Goal: Task Accomplishment & Management: Complete application form

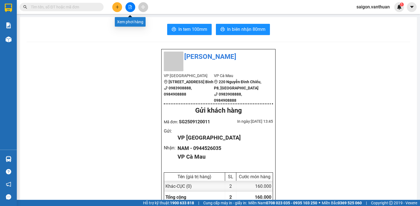
click at [128, 6] on button at bounding box center [131, 7] width 10 height 10
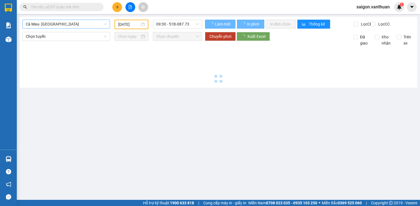
type input "[DATE]"
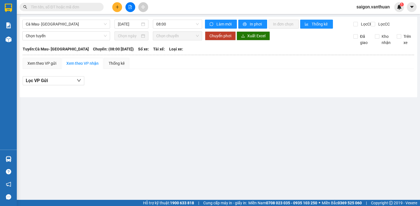
drag, startPoint x: 76, startPoint y: 26, endPoint x: 71, endPoint y: 29, distance: 5.4
click at [75, 26] on span "Cà Mau- [GEOGRAPHIC_DATA]" at bounding box center [66, 24] width 81 height 8
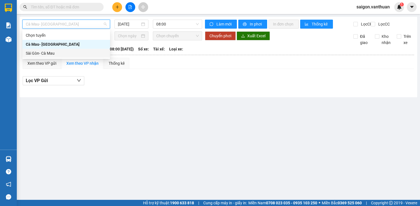
click at [52, 52] on div "Sài Gòn- Cà Mau" at bounding box center [66, 53] width 81 height 6
type input "[DATE]"
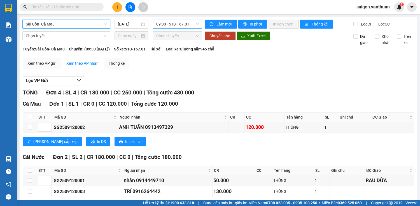
click at [177, 27] on span "09:30 - 51B-167.01" at bounding box center [177, 24] width 43 height 8
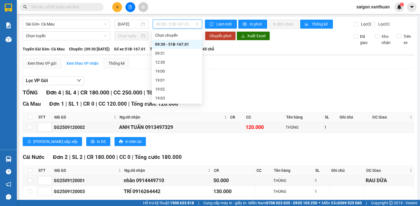
click at [183, 44] on div "09:30 - 51B-167.01" at bounding box center [177, 44] width 44 height 6
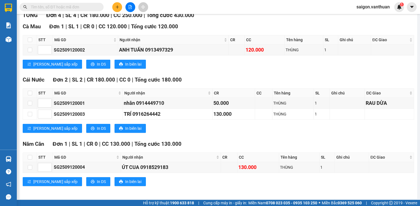
scroll to position [83, 0]
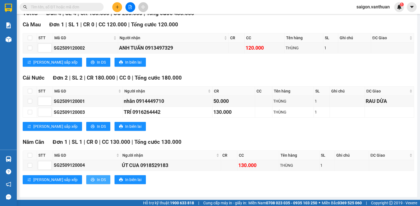
click at [97, 181] on span "In DS" at bounding box center [101, 179] width 9 height 6
click at [97, 127] on span "In DS" at bounding box center [101, 126] width 9 height 6
click at [78, 61] on div "[GEOGRAPHIC_DATA] 1 | SL 1 | CR 0 | CC 120.000 | Tổng cước 120.000 STT Mã GD Ng…" at bounding box center [219, 45] width 392 height 50
click at [97, 65] on span "In DS" at bounding box center [101, 62] width 9 height 6
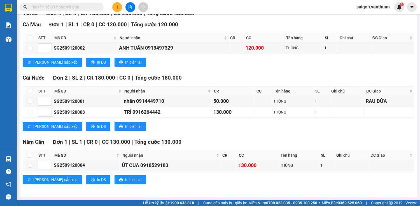
click at [120, 9] on button at bounding box center [117, 7] width 10 height 10
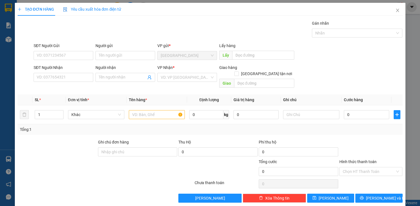
click at [71, 82] on div "SĐT Người Nhận VD: 0377654321" at bounding box center [64, 74] width 60 height 20
click at [67, 77] on input "SĐT Người Nhận" at bounding box center [64, 77] width 60 height 9
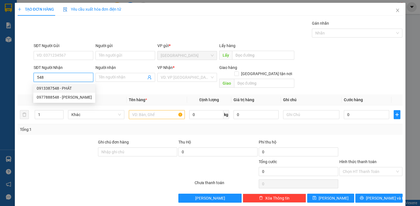
click at [78, 85] on div "0913387548 - PHÁT" at bounding box center [64, 88] width 55 height 6
type input "0913387548"
type input "PHÁT"
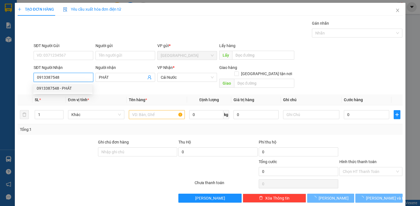
type input "170.000"
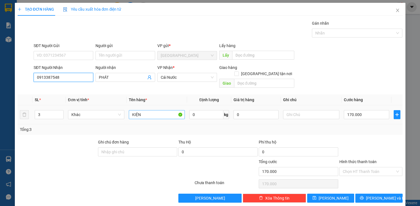
type input "0913387548"
click at [157, 110] on input "KIỆN" at bounding box center [157, 114] width 56 height 9
type input "K"
type input "BAO"
click at [62, 114] on span "Decrease Value" at bounding box center [60, 116] width 6 height 5
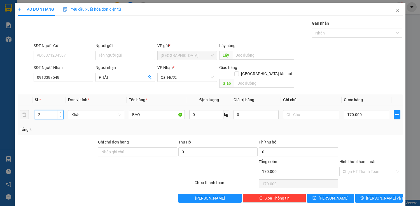
type input "1"
click at [62, 114] on span "Decrease Value" at bounding box center [60, 116] width 6 height 5
click at [345, 110] on input "170.000" at bounding box center [366, 114] width 45 height 9
type input "0"
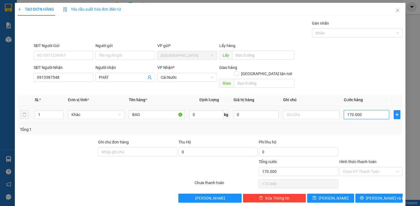
type input "0"
type input "80"
type input "800"
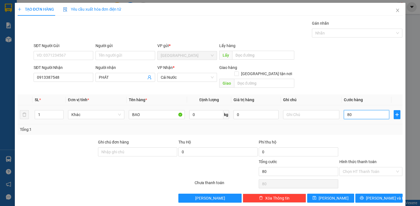
type input "800"
type input "8.000"
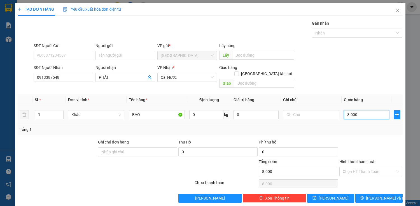
type input "80.000"
click at [377, 167] on input "Hình thức thanh toán" at bounding box center [369, 171] width 53 height 8
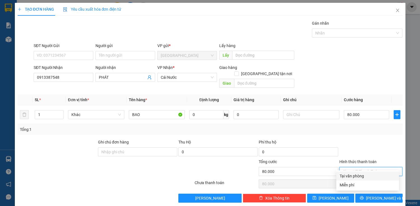
click at [375, 177] on div "Tại văn phòng" at bounding box center [368, 176] width 56 height 6
type input "0"
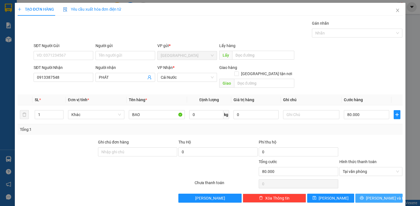
click at [378, 195] on span "Lưu và In" at bounding box center [385, 198] width 39 height 6
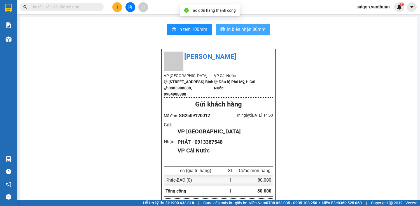
click at [247, 30] on span "In biên nhận 80mm" at bounding box center [246, 29] width 38 height 7
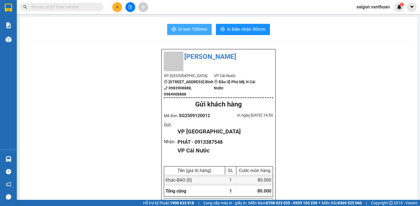
click at [185, 29] on span "In tem 100mm" at bounding box center [192, 29] width 29 height 7
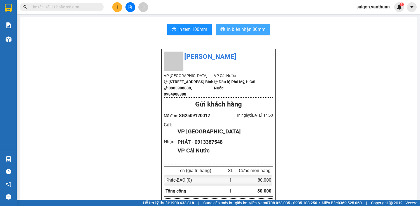
click at [265, 32] on button "In biên nhận 80mm" at bounding box center [243, 29] width 54 height 11
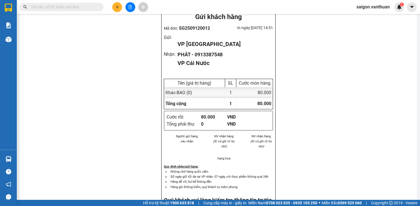
scroll to position [90, 0]
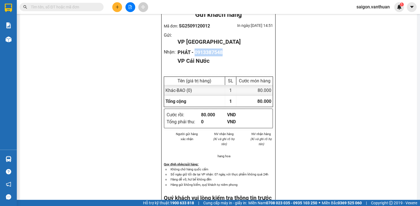
drag, startPoint x: 193, startPoint y: 59, endPoint x: 222, endPoint y: 55, distance: 28.5
click at [222, 55] on div "PHÁT - 0913387548" at bounding box center [223, 52] width 91 height 8
copy div "0913387548"
click at [66, 8] on input "text" at bounding box center [64, 7] width 66 height 6
paste input "0913387548"
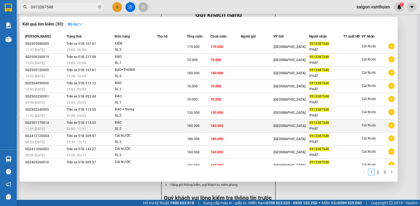
scroll to position [0, 0]
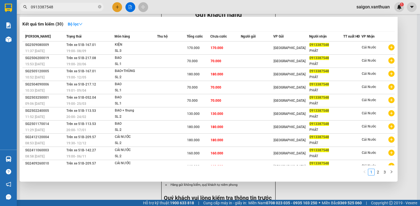
type input "0913387548"
click at [409, 31] on div at bounding box center [210, 103] width 420 height 206
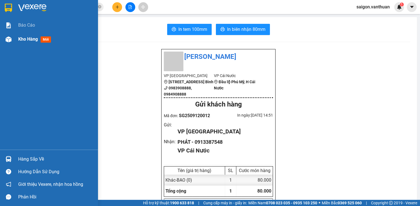
click at [23, 37] on span "Kho hàng" at bounding box center [28, 38] width 20 height 5
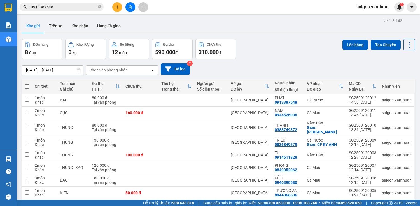
click at [113, 8] on button at bounding box center [117, 7] width 10 height 10
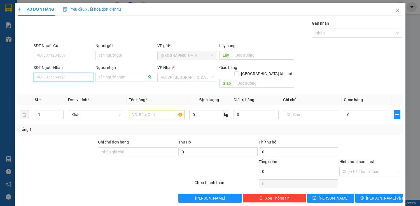
click at [61, 77] on input "SĐT Người Nhận" at bounding box center [64, 77] width 60 height 9
click at [62, 77] on input "SĐT Người Nhận" at bounding box center [64, 77] width 60 height 9
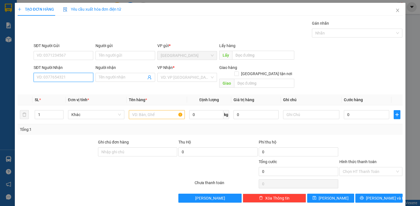
click at [53, 78] on input "SĐT Người Nhận" at bounding box center [64, 77] width 60 height 9
type input "0828534550"
click at [70, 87] on div "0828534550 - út" at bounding box center [63, 88] width 52 height 6
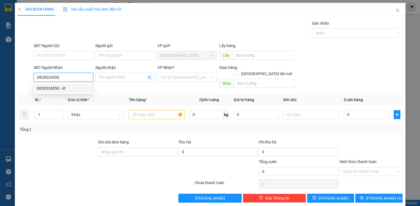
type input "út"
checkbox input "true"
type input "rạch tàu"
type input "140.000"
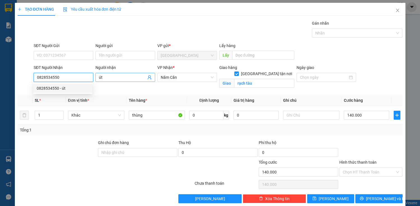
type input "0828534550"
click at [108, 80] on input "út" at bounding box center [122, 77] width 47 height 6
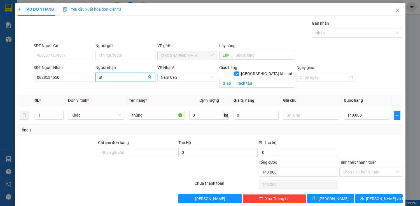
type input "ú"
type input "u"
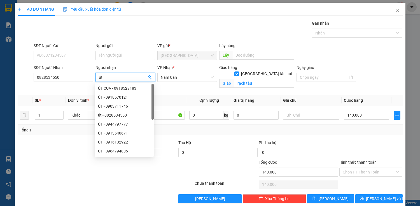
type input "ú"
type input "U"
type input "ÚT"
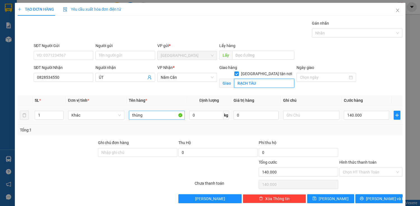
type input "RẠCH TÀU"
click at [148, 117] on input "thùng" at bounding box center [157, 115] width 56 height 9
type input "t"
type input "THÙNG"
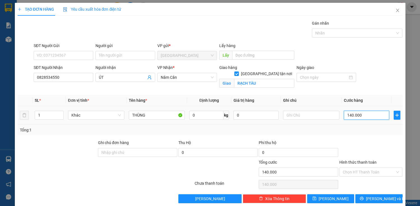
click at [350, 114] on input "140.000" at bounding box center [366, 115] width 45 height 9
type input "0"
type input "10"
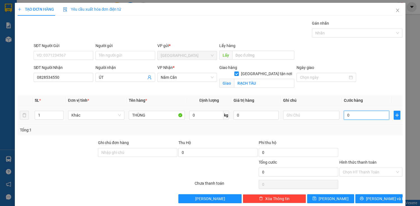
type input "10"
type input "140"
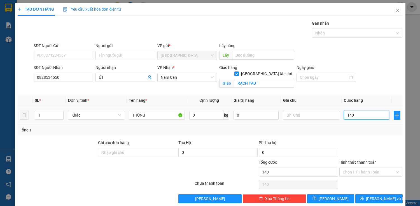
type input "1.400"
type input "14.000"
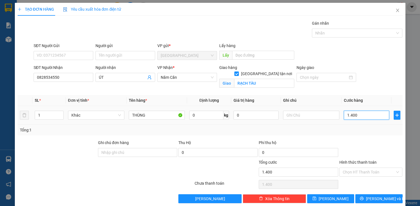
type input "14.000"
type input "140.000"
click at [381, 171] on input "Hình thức thanh toán" at bounding box center [369, 172] width 53 height 8
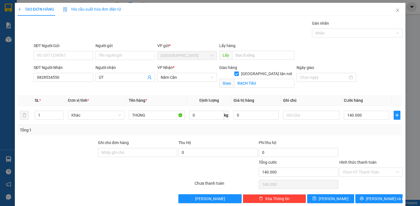
click at [372, 148] on div at bounding box center [371, 150] width 64 height 20
click at [377, 170] on input "Hình thức thanh toán" at bounding box center [369, 172] width 53 height 8
click at [378, 151] on div at bounding box center [371, 150] width 64 height 20
click at [375, 172] on input "Hình thức thanh toán" at bounding box center [369, 172] width 53 height 8
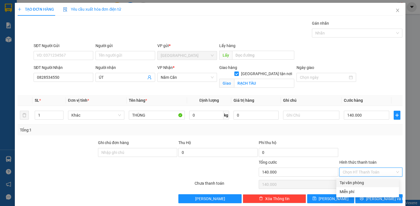
click at [380, 148] on div at bounding box center [371, 150] width 64 height 20
click at [380, 174] on input "Hình thức thanh toán" at bounding box center [369, 172] width 53 height 8
drag, startPoint x: 383, startPoint y: 156, endPoint x: 383, endPoint y: 162, distance: 6.4
click at [383, 156] on div at bounding box center [371, 150] width 64 height 20
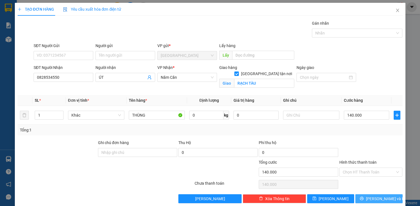
click at [380, 196] on span "Lưu và In" at bounding box center [385, 199] width 39 height 6
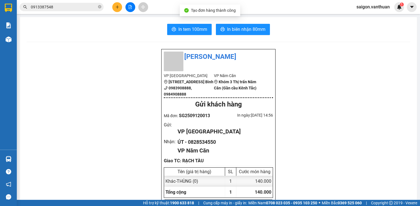
drag, startPoint x: 257, startPoint y: 30, endPoint x: 252, endPoint y: 30, distance: 5.0
click at [257, 30] on span "In biên nhận 80mm" at bounding box center [246, 29] width 38 height 7
click at [114, 4] on button at bounding box center [117, 7] width 10 height 10
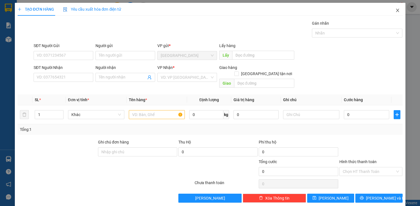
click at [396, 12] on icon "close" at bounding box center [398, 10] width 4 height 4
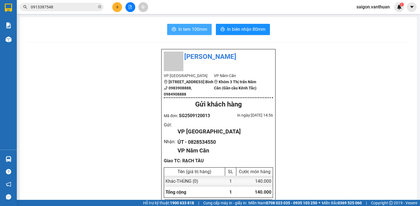
click at [195, 29] on span "In tem 100mm" at bounding box center [192, 29] width 29 height 7
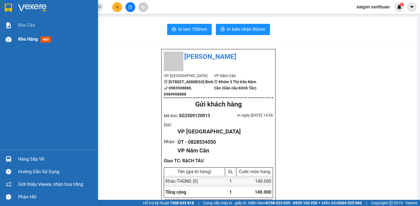
click at [15, 40] on div "Kho hàng mới" at bounding box center [49, 39] width 98 height 14
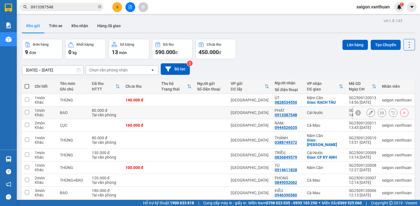
click at [378, 113] on button at bounding box center [382, 113] width 8 height 10
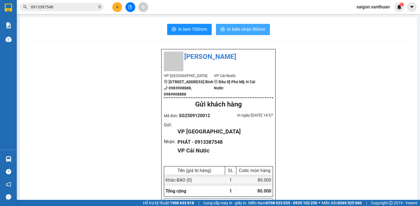
click at [235, 34] on button "In biên nhận 80mm" at bounding box center [243, 29] width 54 height 11
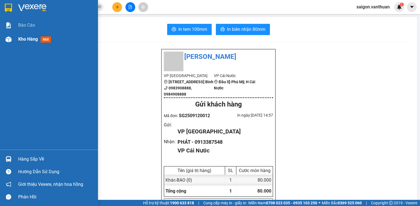
click at [17, 32] on div "Kho hàng mới" at bounding box center [49, 39] width 98 height 14
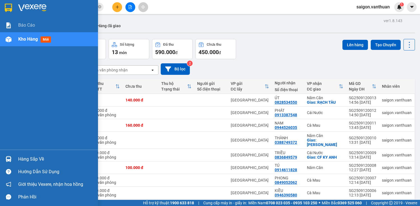
click at [25, 42] on div "Kho hàng mới" at bounding box center [35, 39] width 35 height 7
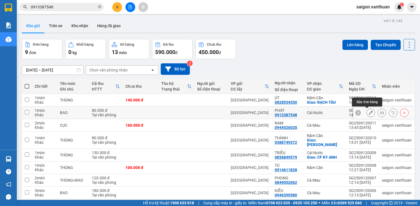
click at [369, 111] on icon at bounding box center [371, 113] width 4 height 4
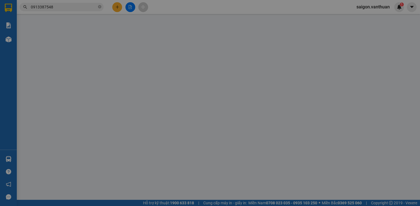
type input "0913387548"
type input "PHÁT"
type input "80.000"
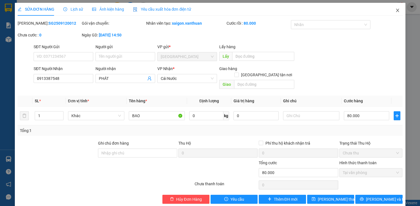
click at [394, 8] on span "Close" at bounding box center [398, 11] width 16 height 16
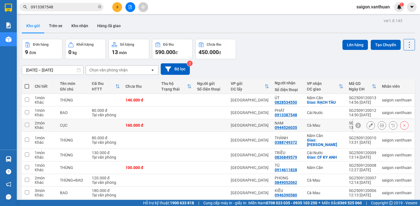
click at [190, 123] on td at bounding box center [177, 125] width 36 height 13
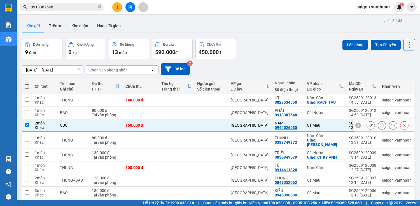
click at [190, 123] on td at bounding box center [177, 125] width 36 height 13
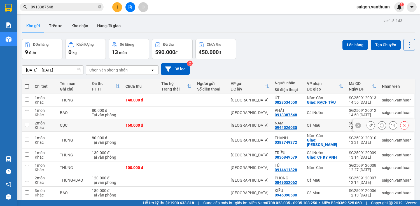
click at [192, 123] on td at bounding box center [177, 125] width 36 height 13
click at [195, 124] on td at bounding box center [211, 125] width 34 height 13
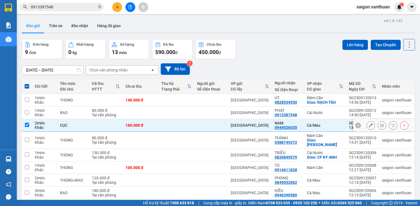
click at [194, 124] on td at bounding box center [177, 125] width 36 height 13
checkbox input "false"
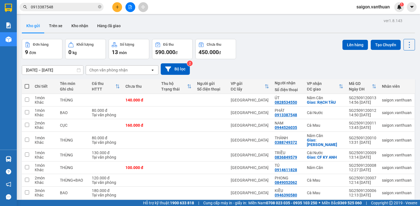
drag, startPoint x: 81, startPoint y: 48, endPoint x: 76, endPoint y: 54, distance: 7.9
click at [81, 48] on button "Khối lượng 0 kg" at bounding box center [85, 49] width 41 height 20
click at [76, 54] on span "kg" at bounding box center [75, 52] width 4 height 4
drag, startPoint x: 70, startPoint y: 53, endPoint x: 60, endPoint y: 53, distance: 10.4
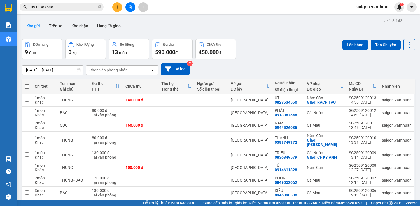
click at [61, 53] on div "Đơn hàng 9 đơn Khối lượng 0 kg Số lượng 13 món Đã thu 590.000 đ Chưa thu 450.00…" at bounding box center [129, 49] width 214 height 20
drag, startPoint x: 57, startPoint y: 53, endPoint x: 33, endPoint y: 47, distance: 25.3
click at [50, 51] on div "9 đơn" at bounding box center [42, 52] width 34 height 8
click at [16, 38] on div "Kho hàng mới" at bounding box center [8, 39] width 17 height 14
click at [58, 29] on button "Trên xe" at bounding box center [56, 25] width 22 height 13
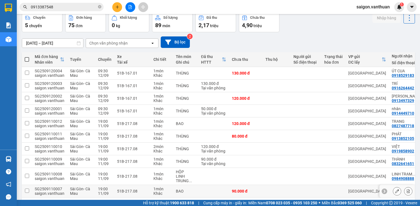
scroll to position [49, 0]
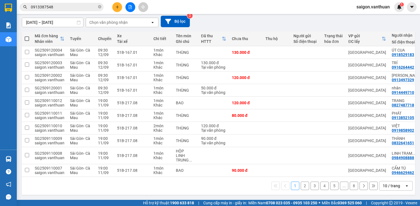
click at [301, 186] on button "2" at bounding box center [305, 186] width 8 height 8
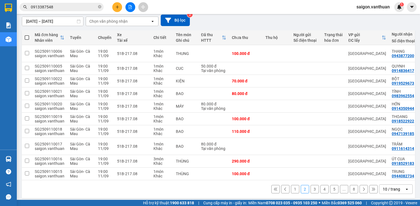
click at [311, 187] on button "3" at bounding box center [315, 189] width 8 height 8
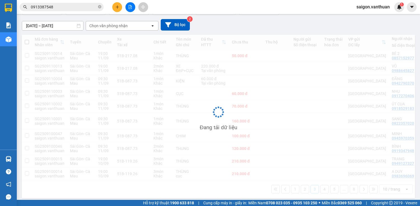
scroll to position [44, 0]
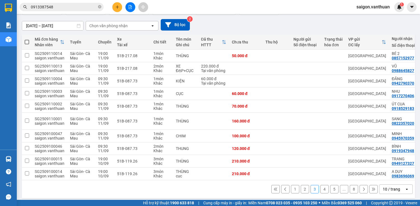
click at [320, 188] on button "4" at bounding box center [324, 189] width 8 height 8
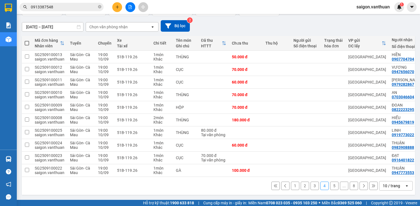
click at [332, 186] on button "5" at bounding box center [334, 186] width 8 height 8
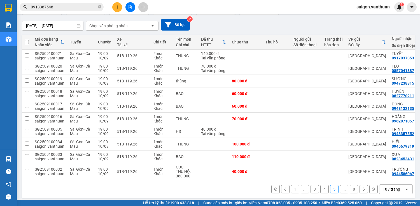
click at [340, 189] on button "..." at bounding box center [344, 189] width 8 height 8
click at [340, 190] on button "..." at bounding box center [344, 189] width 8 height 8
click at [342, 192] on button "..." at bounding box center [344, 189] width 8 height 8
click at [350, 192] on button "8" at bounding box center [354, 189] width 8 height 8
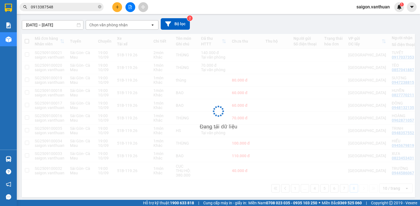
scroll to position [26, 0]
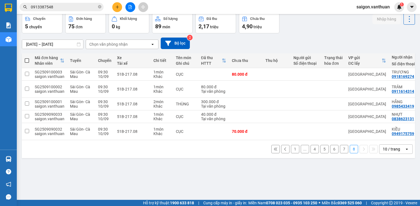
click at [341, 146] on button "7" at bounding box center [344, 149] width 8 height 8
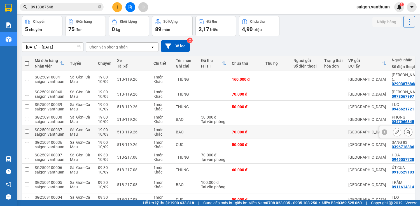
scroll to position [49, 0]
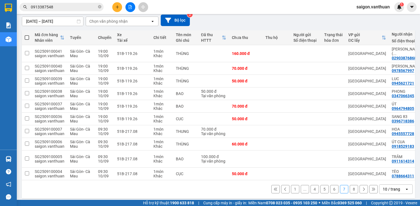
click at [274, 187] on icon at bounding box center [276, 189] width 4 height 4
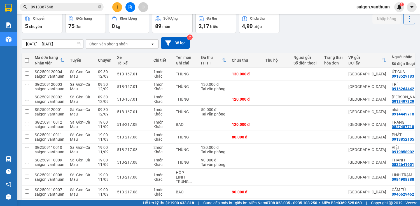
scroll to position [0, 0]
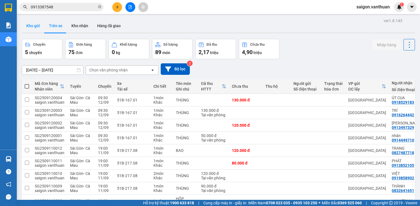
click at [33, 30] on button "Kho gửi" at bounding box center [33, 25] width 23 height 13
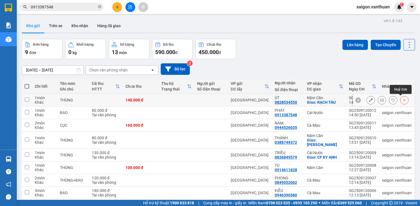
click at [401, 103] on button at bounding box center [405, 100] width 8 height 10
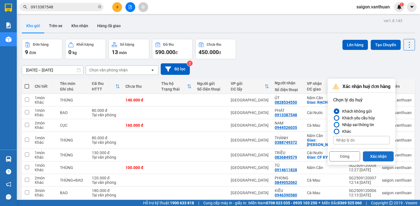
click at [373, 155] on button "Xác nhận" at bounding box center [378, 156] width 31 height 10
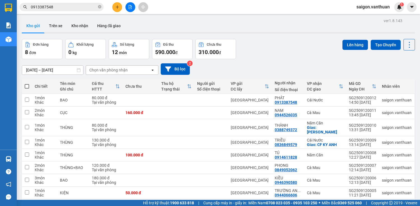
click at [111, 4] on div at bounding box center [130, 7] width 42 height 10
click at [113, 7] on button at bounding box center [117, 7] width 10 height 10
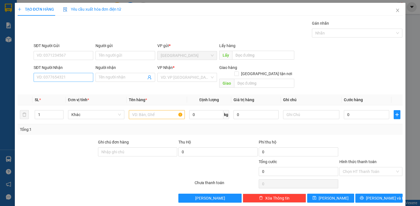
drag, startPoint x: 53, startPoint y: 72, endPoint x: 57, endPoint y: 77, distance: 7.0
click at [53, 72] on div "SĐT Người Nhận" at bounding box center [64, 68] width 60 height 8
click at [57, 77] on input "SĐT Người Nhận" at bounding box center [64, 77] width 60 height 9
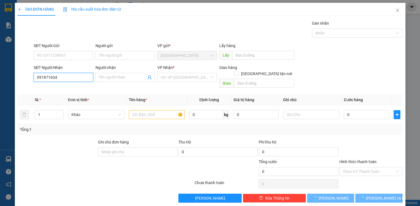
type input "0918716047"
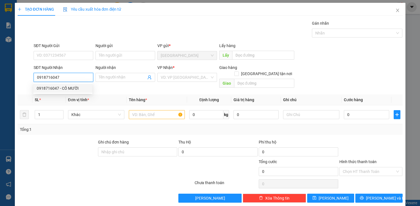
click at [60, 88] on div "0918716047 - CÔ MƯỜI" at bounding box center [63, 88] width 52 height 6
type input "CÔ MƯỜI"
type input "100.000"
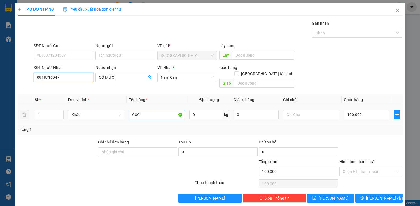
type input "0918716047"
click at [161, 110] on input "CỤC" at bounding box center [157, 114] width 56 height 9
click at [355, 167] on input "Hình thức thanh toán" at bounding box center [369, 171] width 53 height 8
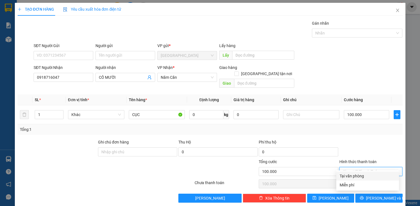
click at [355, 175] on div "Tại văn phòng" at bounding box center [368, 176] width 56 height 6
click at [387, 167] on input "Hình thức thanh toán" at bounding box center [369, 171] width 53 height 8
click at [370, 178] on div "Tại văn phòng" at bounding box center [368, 176] width 56 height 6
type input "100.000"
drag, startPoint x: 378, startPoint y: 165, endPoint x: 368, endPoint y: 179, distance: 16.8
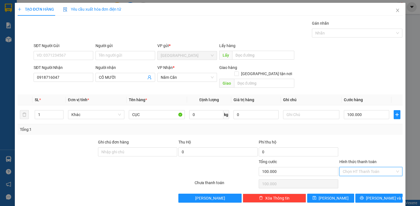
click at [378, 167] on input "Hình thức thanh toán" at bounding box center [369, 171] width 53 height 8
click at [369, 149] on div at bounding box center [371, 149] width 64 height 20
click at [364, 196] on icon "printer" at bounding box center [362, 198] width 4 height 4
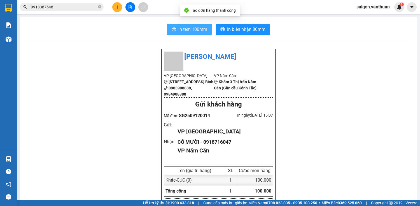
click at [175, 29] on button "In tem 100mm" at bounding box center [189, 29] width 45 height 11
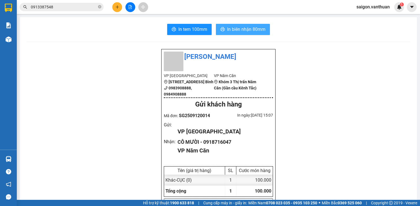
click at [241, 27] on span "In biên nhận 80mm" at bounding box center [246, 29] width 38 height 7
click at [114, 7] on button at bounding box center [117, 7] width 10 height 10
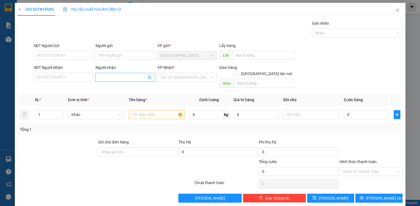
click at [113, 77] on input "Người nhận" at bounding box center [122, 77] width 47 height 6
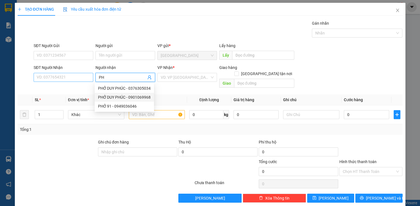
type input "P"
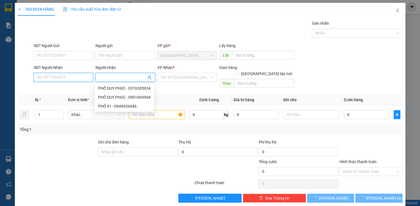
click at [67, 77] on input "SĐT Người Nhận" at bounding box center [64, 77] width 60 height 9
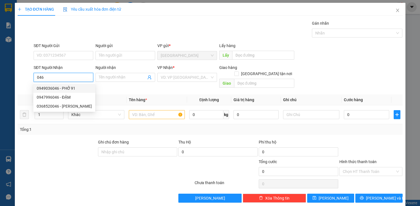
click at [66, 85] on div "0949036046 - PHỞ 91" at bounding box center [64, 88] width 55 height 6
type input "0949036046"
type input "PHỞ 91"
checkbox input "true"
type input "RACH TAU ( DAT MUI )"
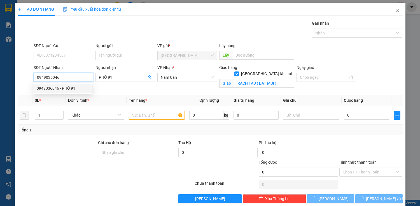
type input "80.000"
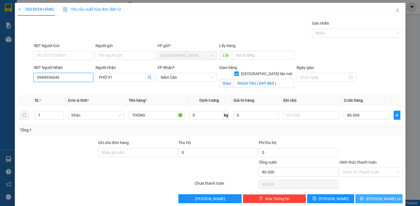
type input "0949036046"
click at [374, 197] on span "Lưu và In" at bounding box center [385, 199] width 39 height 6
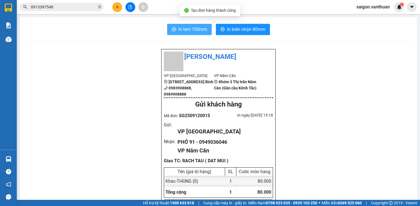
click at [201, 26] on span "In tem 100mm" at bounding box center [192, 29] width 29 height 7
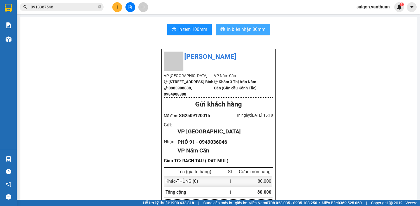
click at [236, 25] on button "In biên nhận 80mm" at bounding box center [243, 29] width 54 height 11
click at [118, 7] on icon "plus" at bounding box center [117, 7] width 4 height 4
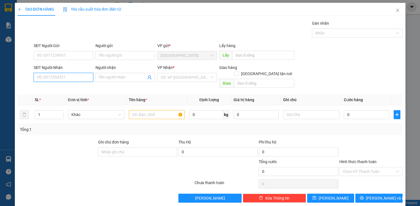
click at [86, 79] on input "SĐT Người Nhận" at bounding box center [64, 77] width 60 height 9
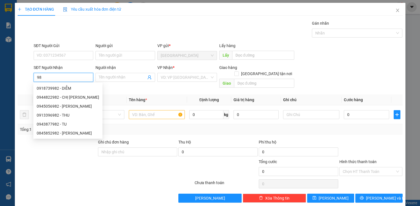
type input "9"
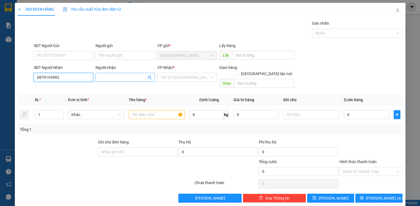
type input "0879193982"
click at [103, 76] on input "Người nhận" at bounding box center [122, 77] width 47 height 6
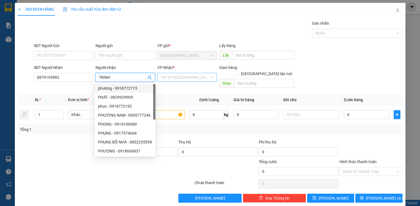
type input "TRINH"
click at [209, 73] on div "VP Nhận * VD: VP Sài Gòn" at bounding box center [187, 74] width 60 height 20
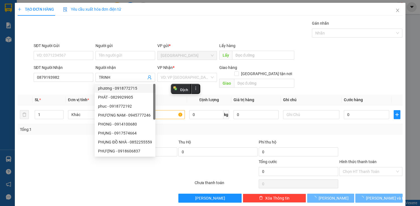
drag, startPoint x: 210, startPoint y: 77, endPoint x: 174, endPoint y: 93, distance: 39.1
click at [201, 86] on div "Transit Pickup Surcharge Ids Transit Deliver Surcharge Ids Transit Deliver Surc…" at bounding box center [210, 111] width 385 height 182
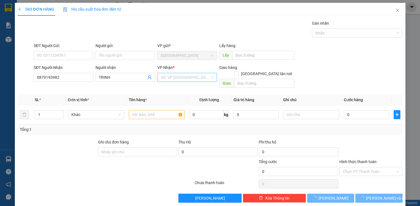
click at [200, 77] on input "search" at bounding box center [185, 77] width 49 height 8
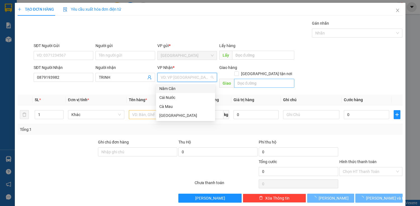
drag, startPoint x: 178, startPoint y: 88, endPoint x: 261, endPoint y: 75, distance: 84.3
click at [179, 88] on div "Năm Căn" at bounding box center [185, 88] width 52 height 6
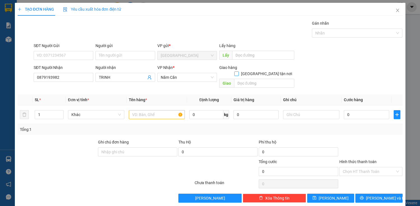
drag, startPoint x: 267, startPoint y: 68, endPoint x: 266, endPoint y: 78, distance: 9.3
click at [267, 71] on span "Giao tận nơi" at bounding box center [266, 74] width 55 height 6
click at [238, 71] on input "Giao tận nơi" at bounding box center [236, 73] width 4 height 4
checkbox input "true"
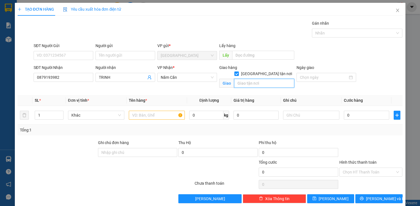
click at [266, 79] on input "text" at bounding box center [264, 83] width 60 height 9
type input "D"
type input "ĐẤT MŨI"
click at [136, 118] on input "text" at bounding box center [157, 115] width 56 height 9
type input "CỤC"
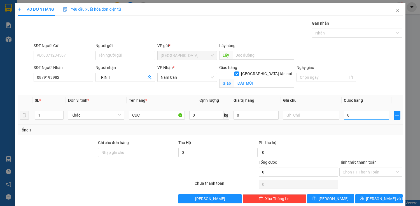
click at [352, 110] on div "0" at bounding box center [366, 115] width 45 height 11
click at [353, 114] on input "0" at bounding box center [366, 115] width 45 height 9
type input "5"
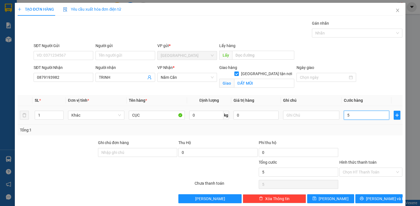
type input "50"
type input "500"
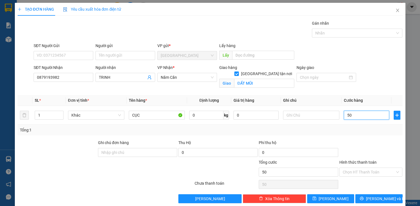
type input "500"
type input "5.000"
type input "50.000"
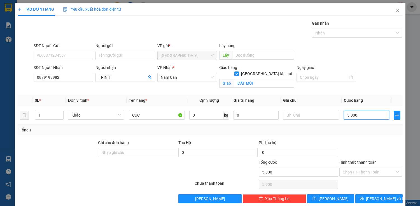
type input "50.000"
click at [373, 199] on span "Lưu và In" at bounding box center [385, 199] width 39 height 6
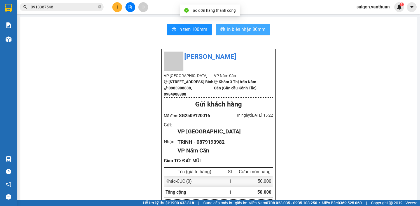
click at [252, 25] on button "In biên nhận 80mm" at bounding box center [243, 29] width 54 height 11
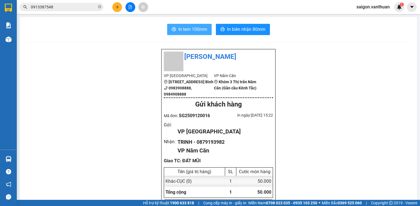
click at [198, 32] on span "In tem 100mm" at bounding box center [192, 29] width 29 height 7
click at [117, 5] on icon "plus" at bounding box center [117, 7] width 4 height 4
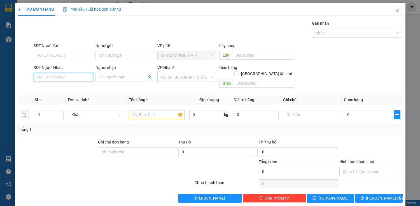
click at [64, 78] on input "SĐT Người Nhận" at bounding box center [64, 77] width 60 height 9
type input "0919657068"
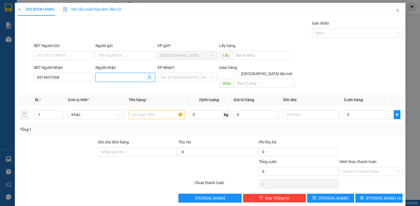
drag, startPoint x: 111, startPoint y: 80, endPoint x: 114, endPoint y: 79, distance: 2.9
click at [113, 80] on span at bounding box center [126, 77] width 60 height 9
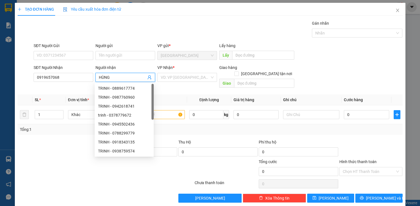
type input "HÙNG"
drag, startPoint x: 216, startPoint y: 83, endPoint x: 195, endPoint y: 76, distance: 21.6
click at [216, 83] on div "VP Nhận * VD: VP Sài Gòn" at bounding box center [187, 77] width 62 height 26
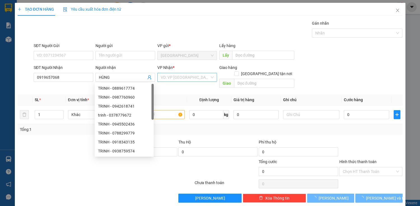
click at [193, 80] on input "search" at bounding box center [185, 77] width 49 height 8
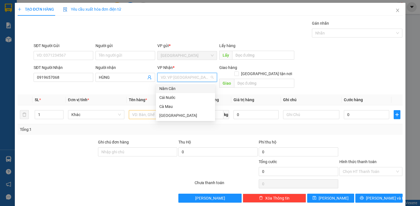
drag, startPoint x: 182, startPoint y: 86, endPoint x: 246, endPoint y: 85, distance: 64.2
click at [183, 86] on div "Năm Căn" at bounding box center [185, 88] width 52 height 6
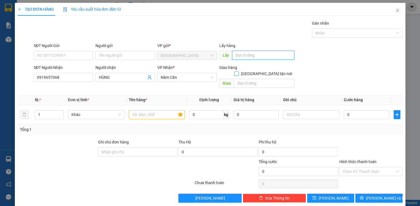
drag, startPoint x: 260, startPoint y: 59, endPoint x: 264, endPoint y: 68, distance: 10.3
click at [260, 60] on div "Lấy hàng Lấy" at bounding box center [256, 53] width 75 height 20
click at [238, 71] on input "Giao tận nơi" at bounding box center [236, 73] width 4 height 4
checkbox input "true"
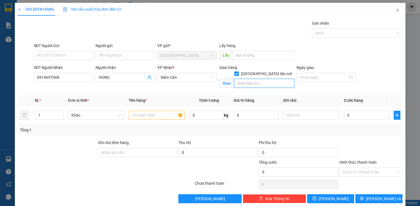
click at [252, 79] on input "text" at bounding box center [264, 83] width 60 height 9
type input "RẠCH GÓC"
click at [149, 116] on input "text" at bounding box center [157, 115] width 56 height 9
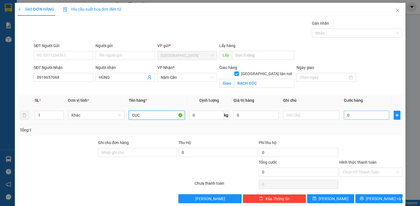
type input "CỤC"
click at [361, 117] on input "0" at bounding box center [366, 115] width 45 height 9
type input "7"
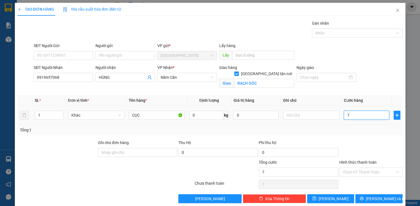
type input "70"
type input "700"
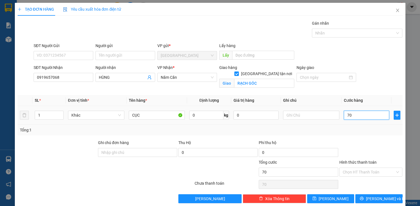
type input "700"
type input "7.000"
type input "70.000"
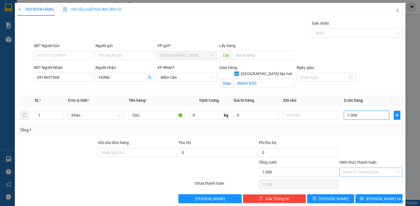
type input "70.000"
click at [318, 117] on input "text" at bounding box center [311, 115] width 56 height 9
type input "THU HỘ:1.200.000"
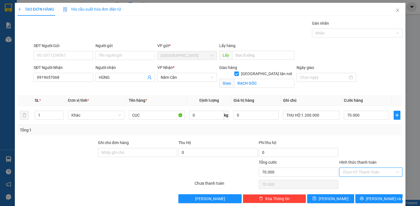
click at [369, 173] on input "Hình thức thanh toán" at bounding box center [369, 172] width 53 height 8
click at [368, 183] on div "Tại văn phòng" at bounding box center [368, 183] width 56 height 6
type input "0"
click at [364, 197] on icon "printer" at bounding box center [362, 198] width 4 height 4
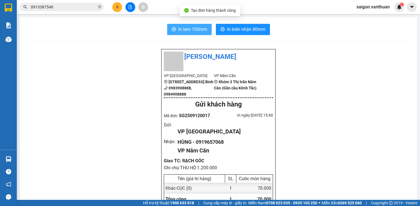
click at [178, 31] on span "In tem 100mm" at bounding box center [192, 29] width 29 height 7
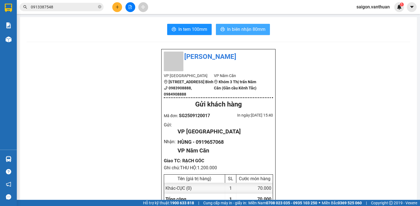
click at [246, 29] on span "In biên nhận 80mm" at bounding box center [246, 29] width 38 height 7
click at [122, 3] on div at bounding box center [130, 7] width 42 height 10
click at [119, 3] on button at bounding box center [117, 7] width 10 height 10
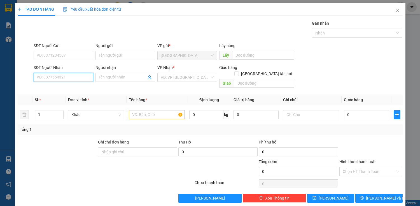
click at [77, 76] on input "SĐT Người Nhận" at bounding box center [64, 77] width 60 height 9
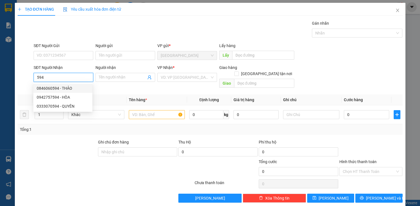
drag, startPoint x: 66, startPoint y: 86, endPoint x: 95, endPoint y: 112, distance: 38.7
click at [67, 86] on div "0846060594 - THẢO" at bounding box center [63, 88] width 52 height 6
type input "0846060594"
type input "THẢO"
checkbox input "true"
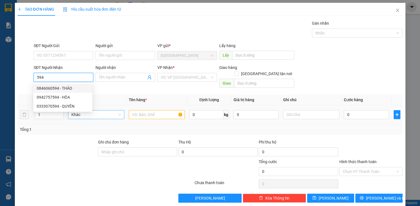
type input "RAU DỪA"
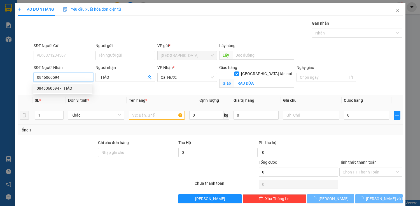
type input "250.000"
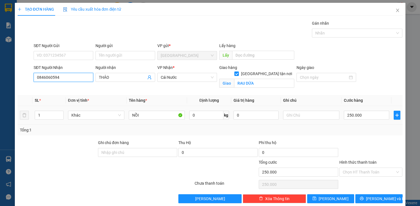
type input "0846060594"
click at [348, 110] on div "250.000" at bounding box center [366, 115] width 45 height 11
click at [350, 120] on div "250.000" at bounding box center [366, 115] width 45 height 11
click at [350, 113] on input "250.000" at bounding box center [366, 115] width 45 height 9
type input "0"
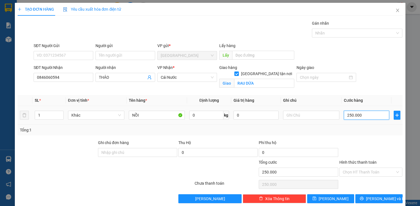
type input "0"
type input "70"
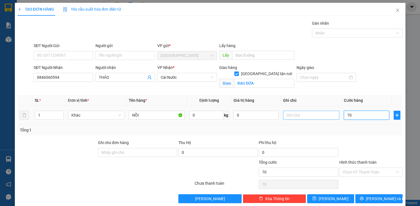
type input "700"
type input "7.000"
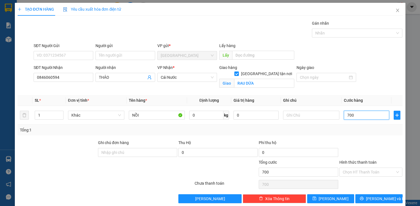
type input "7.000"
type input "70.000"
drag, startPoint x: 174, startPoint y: 121, endPoint x: 164, endPoint y: 113, distance: 12.2
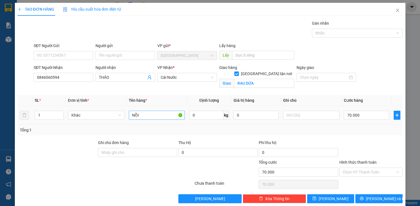
click at [169, 116] on td "NỒI" at bounding box center [157, 115] width 61 height 19
click at [164, 113] on input "NỒ" at bounding box center [157, 115] width 56 height 9
type input "N"
type input "CỤC"
click at [364, 198] on icon "printer" at bounding box center [362, 198] width 4 height 4
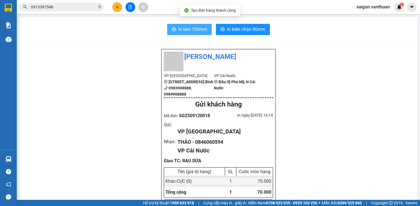
drag, startPoint x: 177, startPoint y: 26, endPoint x: 169, endPoint y: 26, distance: 8.1
click at [178, 26] on span "In tem 100mm" at bounding box center [192, 29] width 29 height 7
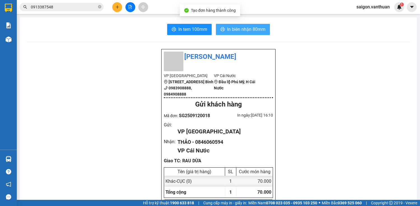
click at [238, 30] on span "In biên nhận 80mm" at bounding box center [246, 29] width 38 height 7
click at [119, 5] on icon "plus" at bounding box center [117, 7] width 4 height 4
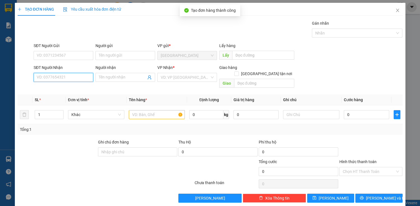
click at [71, 78] on input "SĐT Người Nhận" at bounding box center [64, 77] width 60 height 9
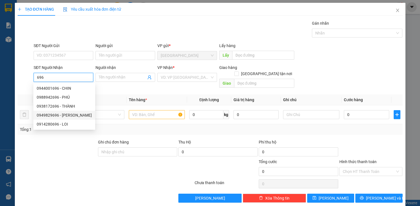
click at [71, 114] on div "0949829696 - HOÀNG ÂN" at bounding box center [64, 115] width 55 height 6
type input "0949829696"
type input "HOÀNG ÂN"
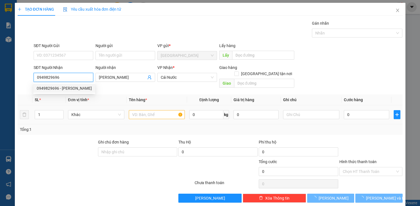
type input "50.000"
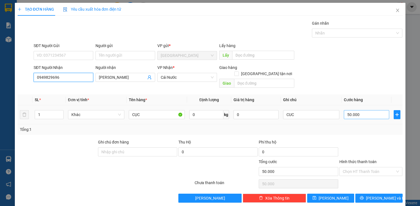
type input "0949829696"
click at [345, 110] on input "50.000" at bounding box center [366, 114] width 45 height 9
type input "0="
type input "0"
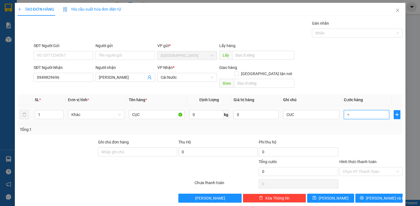
drag, startPoint x: 368, startPoint y: 110, endPoint x: 345, endPoint y: 108, distance: 22.9
click at [356, 110] on input "=" at bounding box center [366, 114] width 45 height 9
type input "0"
click at [315, 114] on td "CUC" at bounding box center [311, 114] width 61 height 19
type input "C"
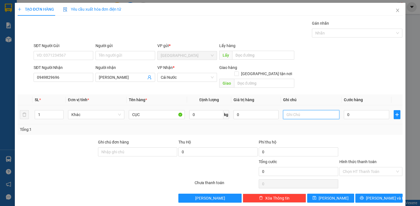
click at [314, 111] on input "text" at bounding box center [311, 114] width 56 height 9
type input "C"
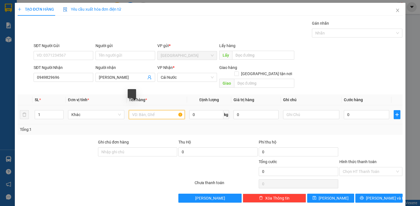
click at [140, 110] on input "text" at bounding box center [157, 114] width 56 height 9
type input "THÙNG"
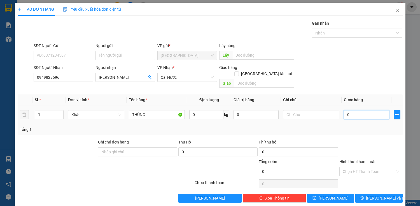
click at [372, 110] on input "0" at bounding box center [366, 114] width 45 height 9
type input "7"
type input "70"
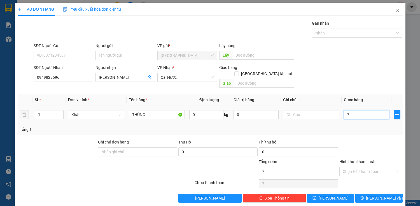
type input "70"
type input "700"
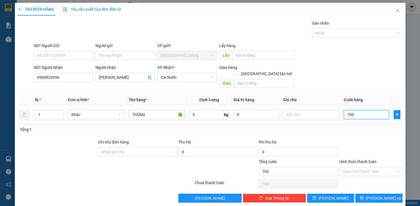
type input "7.000"
type input "70.000"
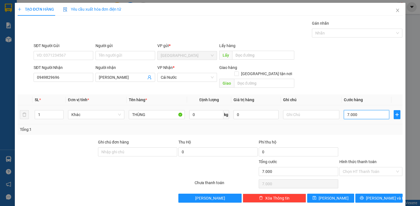
type input "70.000"
type input "7.000"
type input "700"
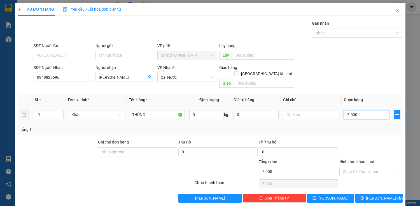
type input "700"
type input "70"
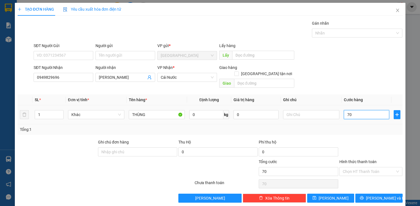
type input "7"
type input "0"
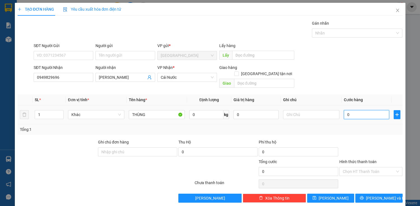
type input "05"
type input "5"
type input "50"
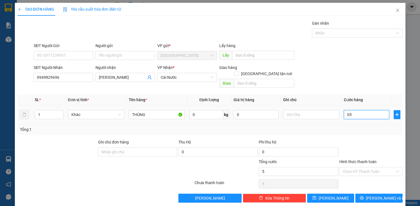
type input "050"
type input "5"
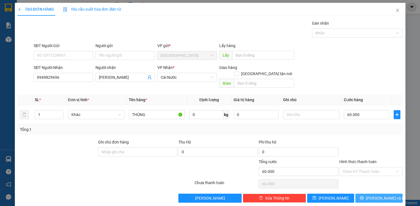
click at [375, 195] on span "Lưu và In" at bounding box center [385, 198] width 39 height 6
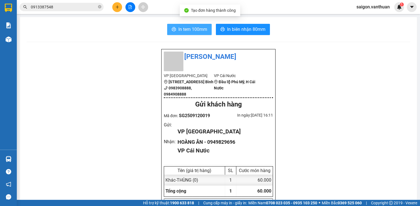
drag, startPoint x: 197, startPoint y: 32, endPoint x: 196, endPoint y: 39, distance: 7.3
click at [197, 31] on span "In tem 100mm" at bounding box center [192, 29] width 29 height 7
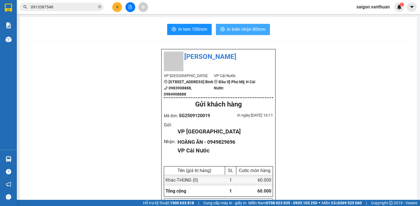
drag, startPoint x: 245, startPoint y: 28, endPoint x: 252, endPoint y: 28, distance: 7.0
click at [246, 28] on span "In biên nhận 80mm" at bounding box center [246, 29] width 38 height 7
click at [116, 6] on icon "plus" at bounding box center [117, 7] width 4 height 4
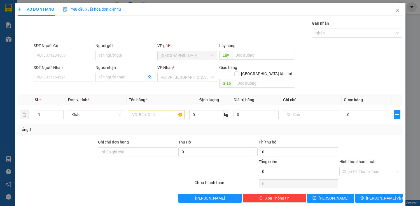
click at [76, 82] on div "SĐT Người Nhận VD: 0377654321" at bounding box center [64, 74] width 60 height 20
click at [76, 80] on input "SĐT Người Nhận" at bounding box center [64, 77] width 60 height 9
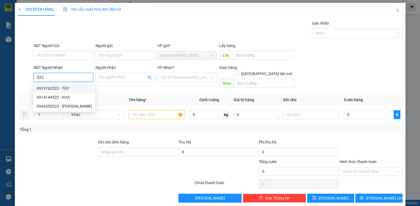
click at [73, 87] on div "0913762522 - TỦY" at bounding box center [64, 88] width 55 height 6
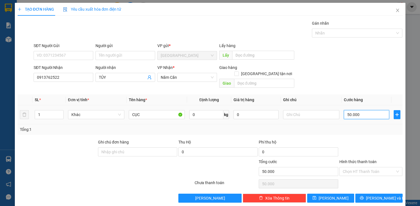
click at [352, 110] on input "50.000" at bounding box center [366, 114] width 45 height 9
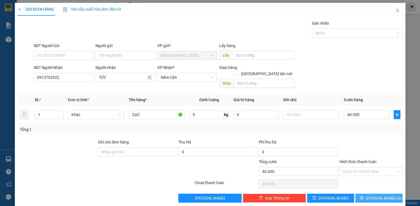
click at [375, 195] on span "Lưu và In" at bounding box center [385, 198] width 39 height 6
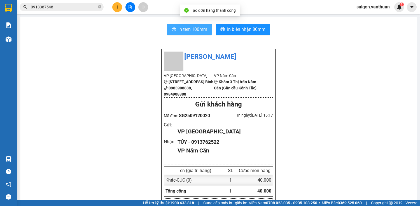
click at [173, 34] on button "In tem 100mm" at bounding box center [189, 29] width 45 height 11
click at [118, 7] on icon "plus" at bounding box center [117, 7] width 4 height 4
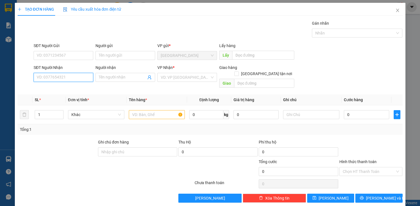
click at [77, 77] on input "SĐT Người Nhận" at bounding box center [64, 77] width 60 height 9
drag, startPoint x: 69, startPoint y: 88, endPoint x: 85, endPoint y: 94, distance: 16.4
click at [69, 88] on div "0944664463 - ANH" at bounding box center [63, 88] width 52 height 6
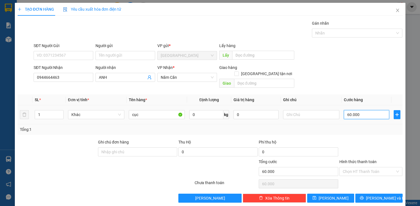
click at [356, 110] on input "60.000" at bounding box center [366, 114] width 45 height 9
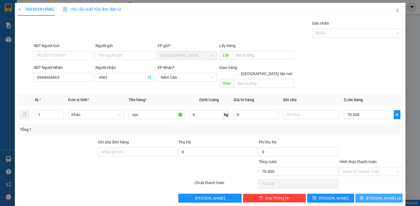
drag, startPoint x: 383, startPoint y: 189, endPoint x: 338, endPoint y: 155, distance: 56.6
click at [383, 195] on span "Lưu và In" at bounding box center [385, 198] width 39 height 6
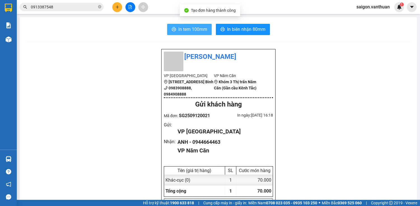
drag, startPoint x: 172, startPoint y: 32, endPoint x: 169, endPoint y: 37, distance: 6.3
click at [172, 32] on span "printer" at bounding box center [174, 29] width 4 height 5
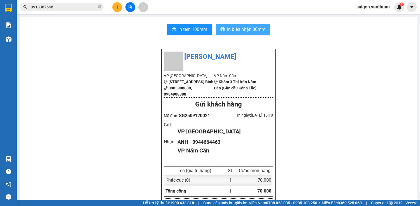
click at [233, 28] on span "In biên nhận 80mm" at bounding box center [246, 29] width 38 height 7
click at [118, 8] on icon "plus" at bounding box center [117, 7] width 4 height 4
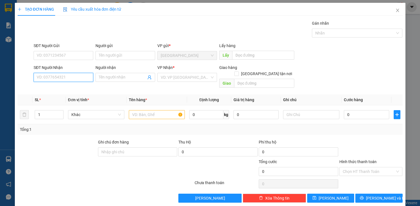
click at [82, 73] on input "SĐT Người Nhận" at bounding box center [64, 77] width 60 height 9
click at [76, 90] on div "0946785828 - BANG" at bounding box center [63, 88] width 52 height 6
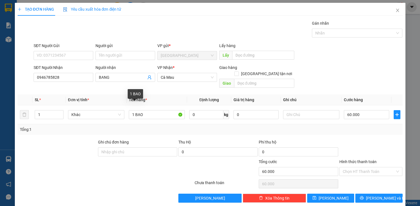
drag, startPoint x: 117, startPoint y: 67, endPoint x: 119, endPoint y: 71, distance: 4.0
click at [117, 68] on div "Người nhận" at bounding box center [126, 67] width 60 height 6
click at [117, 74] on input "BANG" at bounding box center [122, 77] width 47 height 6
click at [123, 82] on div "Người nhận BANG BANG" at bounding box center [126, 74] width 60 height 20
click at [126, 75] on input "BANG" at bounding box center [122, 77] width 47 height 6
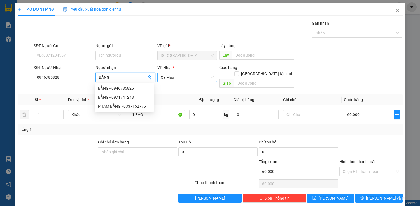
click at [196, 76] on span "Cà Mau" at bounding box center [187, 77] width 53 height 8
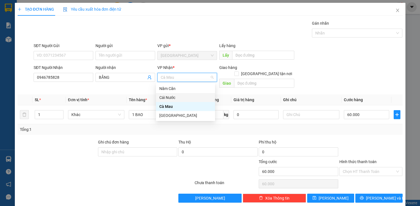
drag, startPoint x: 182, startPoint y: 96, endPoint x: 176, endPoint y: 98, distance: 6.2
click at [182, 96] on div "Cái Nước" at bounding box center [185, 97] width 52 height 6
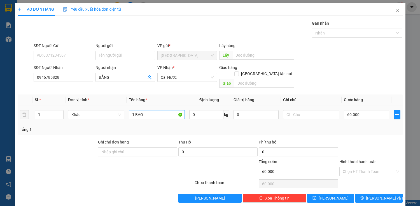
drag, startPoint x: 151, startPoint y: 102, endPoint x: 150, endPoint y: 107, distance: 5.1
click at [150, 105] on td "1 BAO" at bounding box center [157, 114] width 61 height 19
click at [150, 110] on input "1 BAO" at bounding box center [157, 114] width 56 height 9
click at [353, 110] on input "60.000" at bounding box center [366, 114] width 45 height 9
drag, startPoint x: 384, startPoint y: 162, endPoint x: 375, endPoint y: 174, distance: 15.4
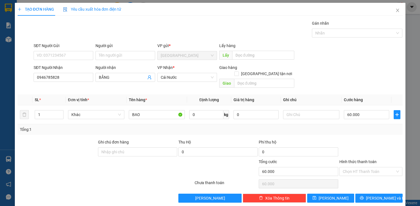
click at [384, 167] on input "Hình thức thanh toán" at bounding box center [369, 171] width 53 height 8
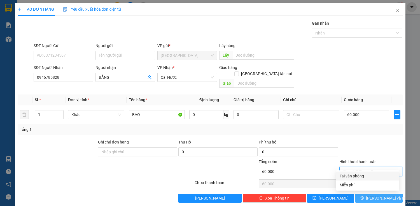
drag, startPoint x: 374, startPoint y: 174, endPoint x: 367, endPoint y: 189, distance: 16.2
click at [374, 176] on div "Tại văn phòng" at bounding box center [368, 176] width 56 height 6
click at [366, 195] on button "Lưu và In" at bounding box center [378, 198] width 47 height 9
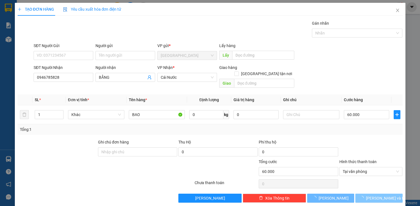
click at [366, 195] on span "button" at bounding box center [363, 198] width 6 height 6
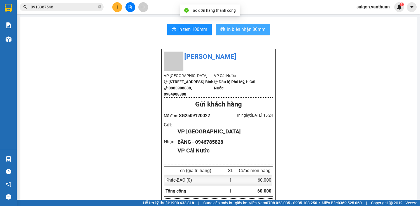
click at [253, 30] on span "In biên nhận 80mm" at bounding box center [246, 29] width 38 height 7
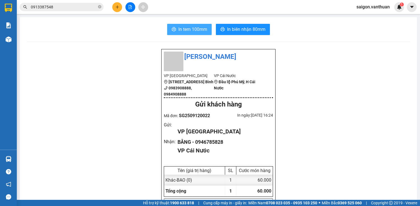
click at [182, 33] on button "In tem 100mm" at bounding box center [189, 29] width 45 height 11
click at [113, 5] on button at bounding box center [117, 7] width 10 height 10
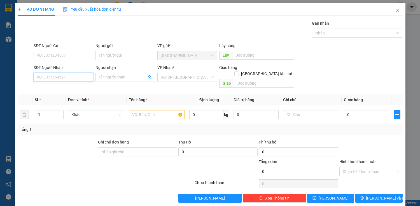
drag, startPoint x: 52, startPoint y: 77, endPoint x: 40, endPoint y: 79, distance: 12.3
click at [52, 76] on input "SĐT Người Nhận" at bounding box center [64, 77] width 60 height 9
click at [85, 91] on div "0944066606 - TRƯỜNG AN ĐỒ NHÀ" at bounding box center [68, 88] width 63 height 6
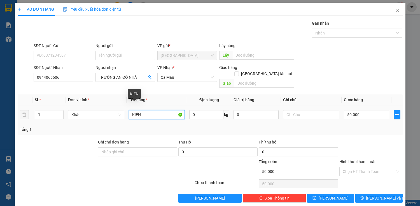
click at [146, 110] on input "KIỆN" at bounding box center [157, 114] width 56 height 9
click at [61, 112] on icon "up" at bounding box center [60, 113] width 2 height 2
click at [344, 109] on div "50.000" at bounding box center [366, 114] width 45 height 11
click at [380, 197] on div "TẠO ĐƠN HÀNG Yêu cầu xuất hóa đơn điện tử Transit Pickup Surcharge Ids Transit …" at bounding box center [210, 105] width 391 height 204
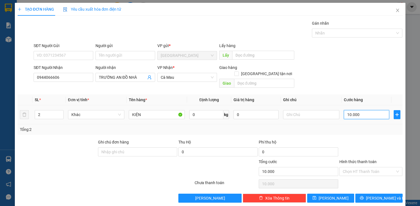
click at [354, 110] on input "10.000" at bounding box center [366, 114] width 45 height 9
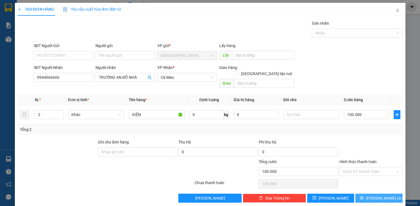
click at [371, 194] on button "Lưu và In" at bounding box center [378, 198] width 47 height 9
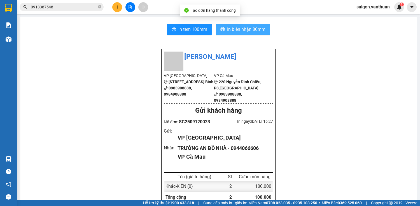
click at [241, 29] on span "In biên nhận 80mm" at bounding box center [246, 29] width 38 height 7
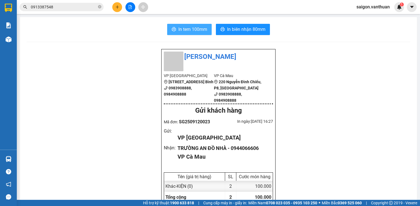
click at [198, 25] on button "In tem 100mm" at bounding box center [189, 29] width 45 height 11
click at [120, 6] on button at bounding box center [117, 7] width 10 height 10
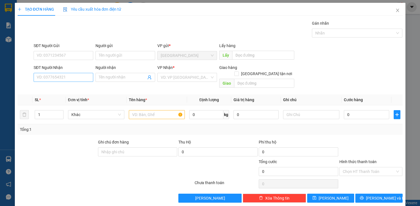
drag, startPoint x: 73, startPoint y: 82, endPoint x: 73, endPoint y: 79, distance: 3.1
click at [73, 81] on div "SĐT Người Nhận VD: 0377654321" at bounding box center [64, 74] width 60 height 20
click at [73, 78] on input "SĐT Người Nhận" at bounding box center [64, 77] width 60 height 9
click at [69, 94] on div "0911117715 - HÂN" at bounding box center [63, 97] width 52 height 6
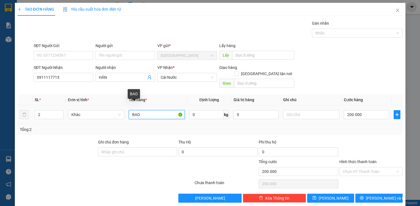
click at [146, 110] on input "BAO" at bounding box center [157, 114] width 56 height 9
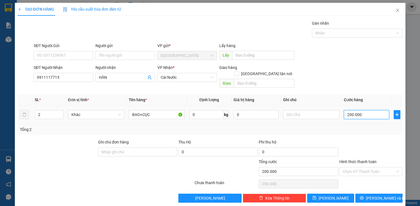
click at [354, 112] on input "200.000" at bounding box center [366, 114] width 45 height 9
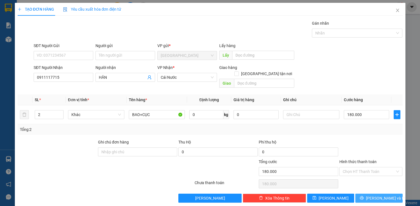
click at [384, 195] on button "Lưu và In" at bounding box center [378, 198] width 47 height 9
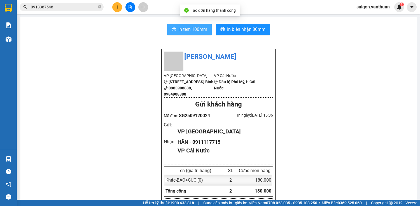
click at [178, 26] on span "In tem 100mm" at bounding box center [192, 29] width 29 height 7
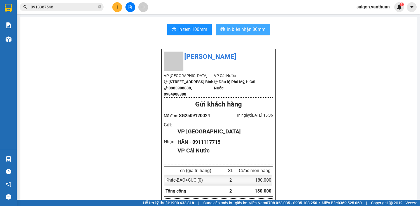
click at [262, 29] on span "In biên nhận 80mm" at bounding box center [246, 29] width 38 height 7
click at [118, 8] on icon "plus" at bounding box center [117, 7] width 4 height 4
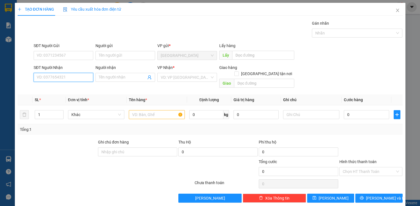
click at [52, 78] on input "SĐT Người Nhận" at bounding box center [64, 77] width 60 height 9
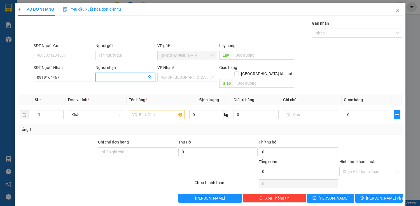
drag, startPoint x: 99, startPoint y: 80, endPoint x: 94, endPoint y: 77, distance: 5.8
click at [99, 79] on input "Người nhận" at bounding box center [122, 77] width 47 height 6
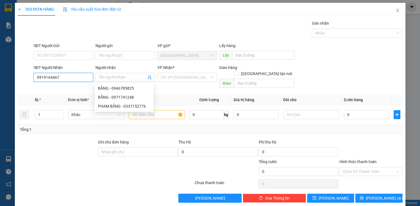
click at [69, 81] on input "0919164467" at bounding box center [64, 77] width 60 height 9
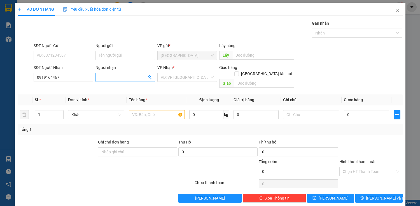
click at [105, 75] on input "Người nhận" at bounding box center [122, 77] width 47 height 6
click at [210, 82] on div "VP Nhận * VD: VP Sài Gòn" at bounding box center [187, 74] width 60 height 20
click at [205, 81] on input "search" at bounding box center [185, 77] width 49 height 8
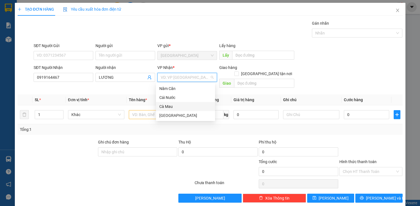
click at [184, 107] on div "Cà Mau" at bounding box center [185, 106] width 52 height 6
click at [143, 110] on input "text" at bounding box center [157, 114] width 56 height 9
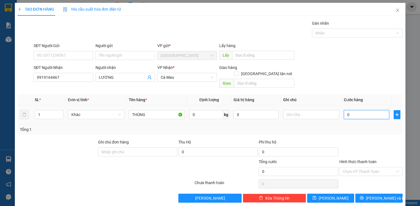
click at [360, 110] on input "0" at bounding box center [366, 114] width 45 height 9
click at [166, 78] on span "Cà Mau" at bounding box center [187, 77] width 53 height 8
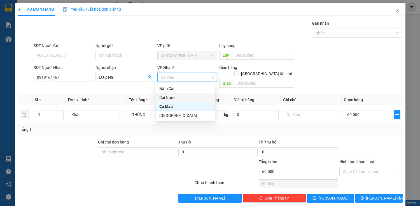
click at [164, 97] on div "Cái Nước" at bounding box center [185, 97] width 52 height 6
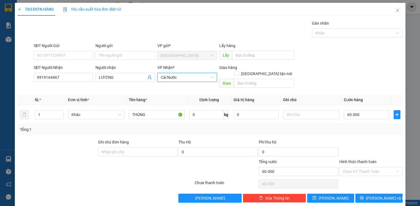
click at [187, 77] on span "Cái Nước" at bounding box center [187, 77] width 53 height 8
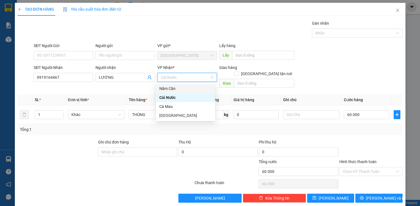
click at [170, 90] on div "Năm Căn" at bounding box center [185, 88] width 52 height 6
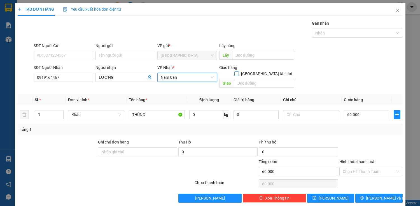
click at [239, 71] on span at bounding box center [236, 73] width 4 height 4
click at [238, 71] on input "Giao tận nơi" at bounding box center [236, 73] width 4 height 4
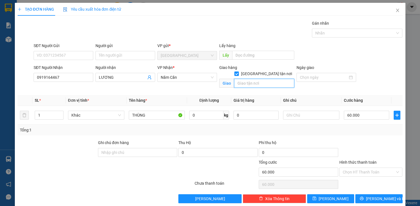
click at [258, 79] on input "text" at bounding box center [264, 83] width 60 height 9
drag, startPoint x: 359, startPoint y: 196, endPoint x: 357, endPoint y: 192, distance: 5.3
click at [359, 196] on button "Lưu và In" at bounding box center [378, 198] width 47 height 9
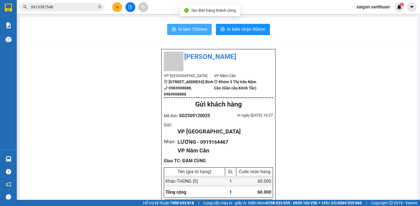
drag, startPoint x: 189, startPoint y: 29, endPoint x: 188, endPoint y: 24, distance: 4.2
click at [189, 29] on span "In tem 100mm" at bounding box center [192, 29] width 29 height 7
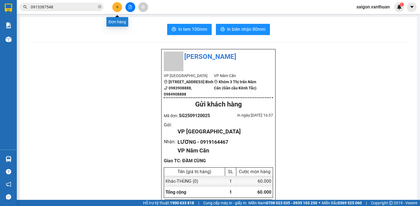
click at [115, 9] on icon "plus" at bounding box center [117, 7] width 4 height 4
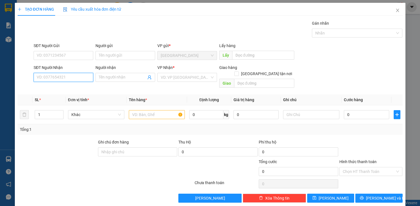
click at [67, 78] on input "SĐT Người Nhận" at bounding box center [64, 77] width 60 height 9
drag, startPoint x: 75, startPoint y: 91, endPoint x: 62, endPoint y: 95, distance: 13.2
click at [74, 91] on div "0949333494 - YẾN" at bounding box center [62, 88] width 59 height 9
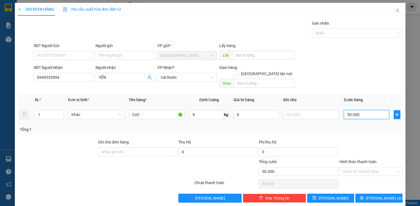
click at [352, 110] on input "50.000" at bounding box center [366, 114] width 45 height 9
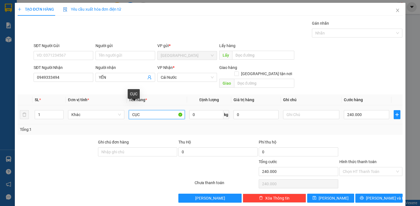
click at [143, 111] on input "CỤC" at bounding box center [157, 114] width 56 height 9
click at [59, 111] on span "up" at bounding box center [60, 112] width 3 height 3
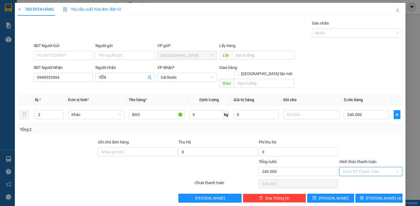
click at [366, 167] on input "Hình thức thanh toán" at bounding box center [369, 171] width 53 height 8
click at [375, 142] on div at bounding box center [371, 149] width 64 height 20
click at [364, 196] on span "printer" at bounding box center [362, 198] width 4 height 4
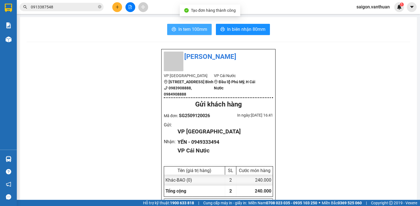
click at [195, 28] on span "In tem 100mm" at bounding box center [192, 29] width 29 height 7
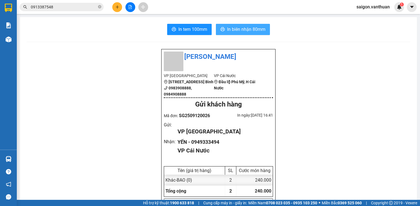
click at [256, 30] on span "In biên nhận 80mm" at bounding box center [246, 29] width 38 height 7
click at [121, 10] on div at bounding box center [130, 7] width 42 height 10
click at [120, 9] on button at bounding box center [117, 7] width 10 height 10
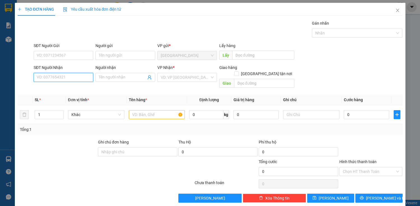
click at [41, 78] on input "SĐT Người Nhận" at bounding box center [64, 77] width 60 height 9
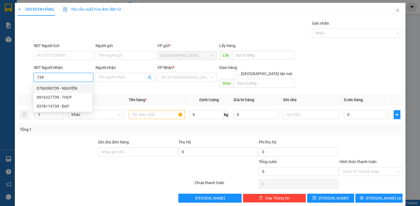
click at [62, 85] on div "0706390739 - NGUYÊN" at bounding box center [63, 88] width 52 height 6
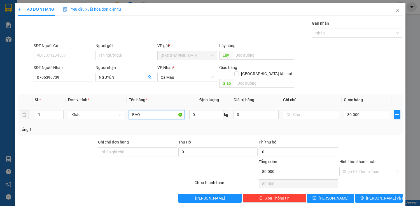
click at [143, 110] on input "BAO" at bounding box center [157, 114] width 56 height 9
click at [347, 110] on input "80.000" at bounding box center [366, 114] width 45 height 9
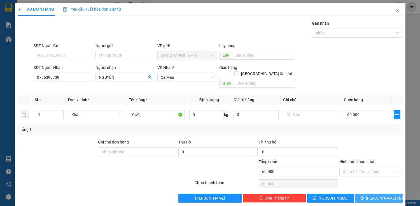
drag, startPoint x: 390, startPoint y: 191, endPoint x: 390, endPoint y: 182, distance: 9.0
click at [390, 194] on button "Lưu và In" at bounding box center [378, 198] width 47 height 9
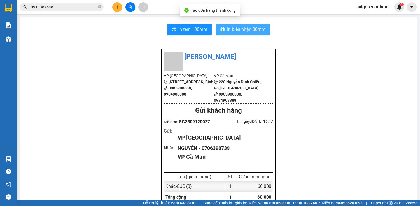
click at [229, 31] on span "In biên nhận 80mm" at bounding box center [246, 29] width 38 height 7
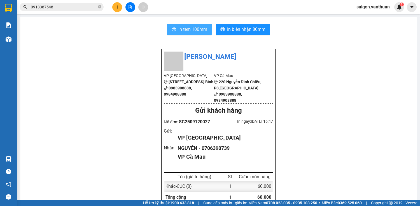
click at [187, 27] on span "In tem 100mm" at bounding box center [192, 29] width 29 height 7
